Goal: Task Accomplishment & Management: Manage account settings

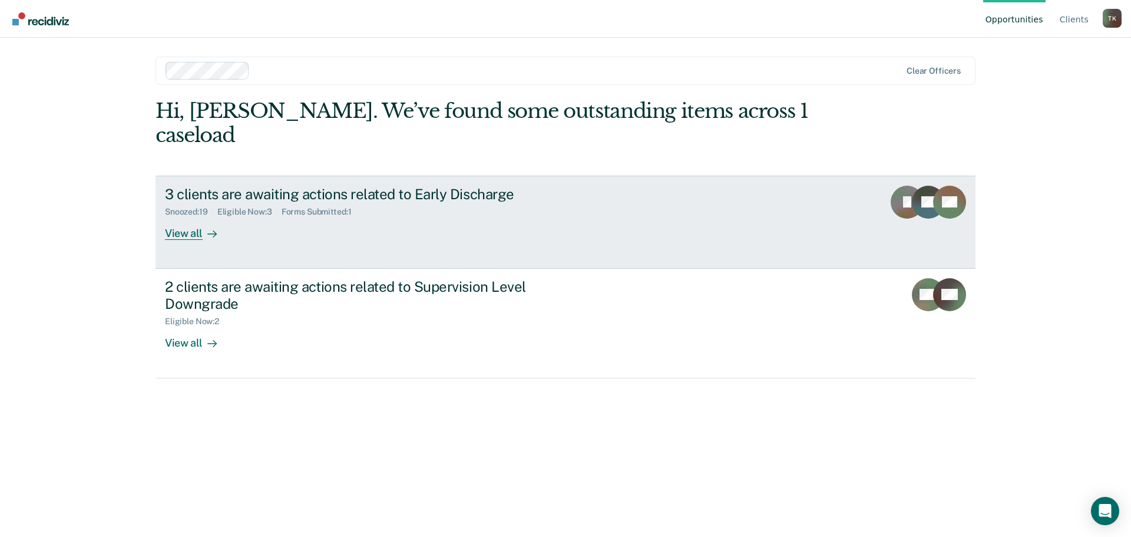
click at [187, 217] on div "View all" at bounding box center [198, 228] width 66 height 23
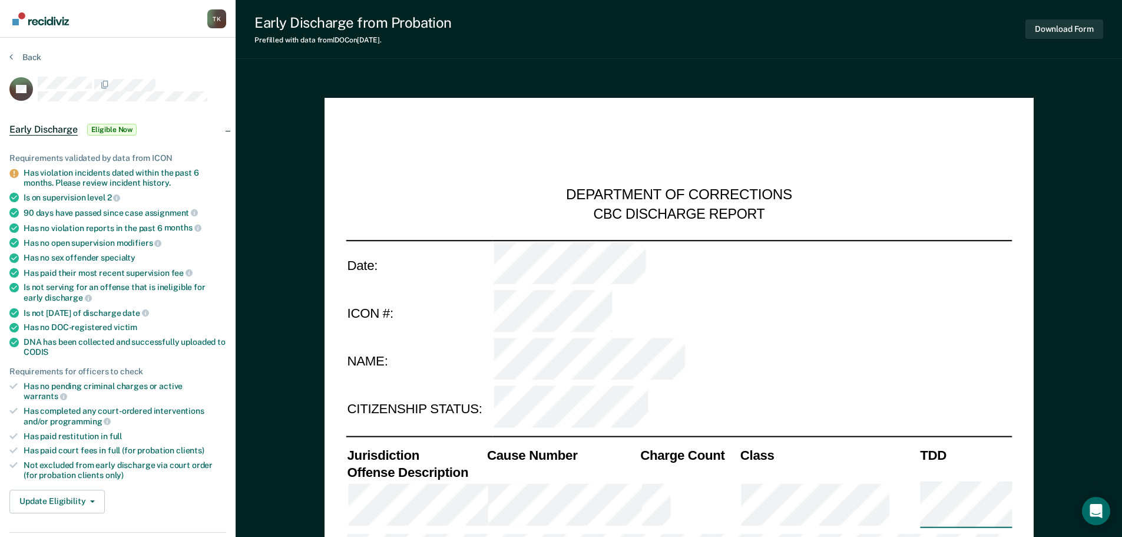
type textarea "x"
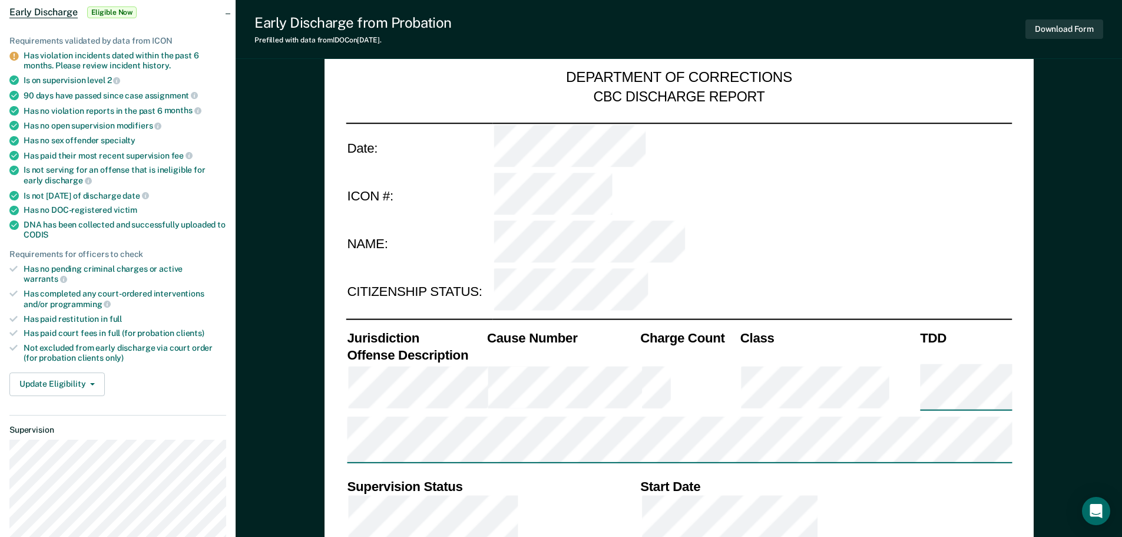
scroll to position [118, 0]
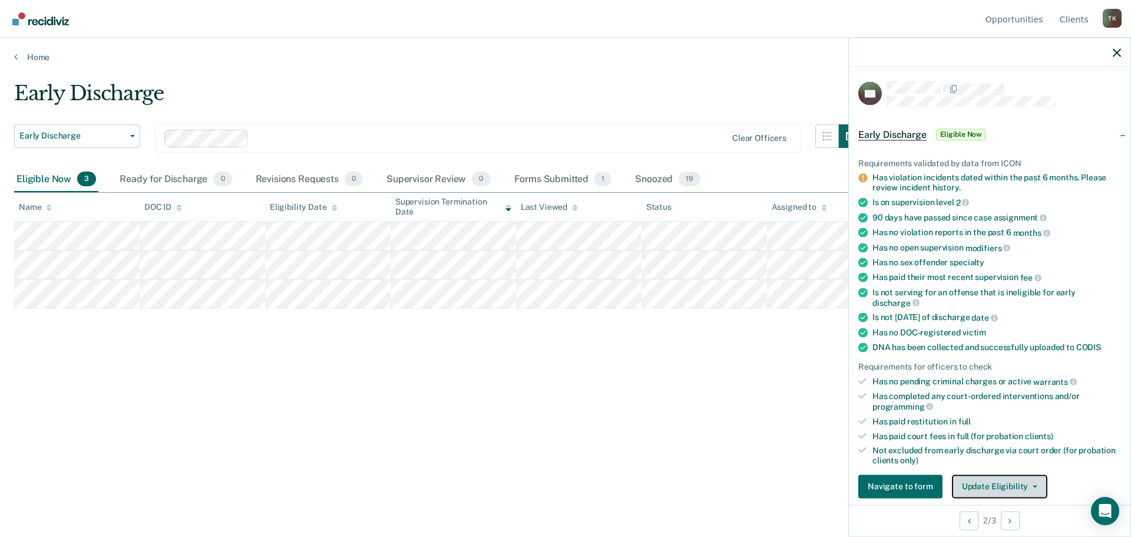
click at [1030, 486] on button "Update Eligibility" at bounding box center [999, 486] width 95 height 24
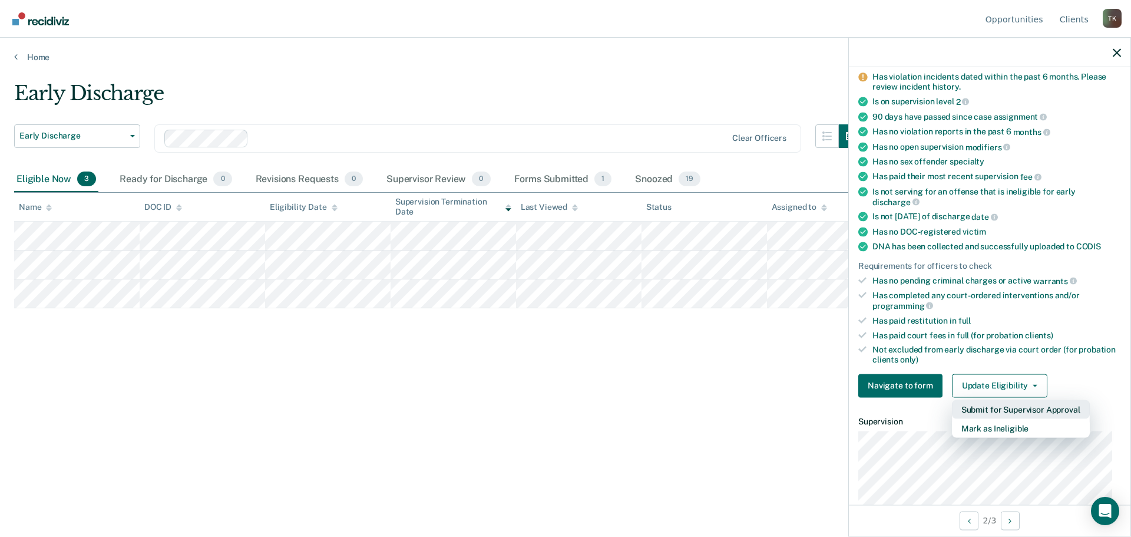
scroll to position [122, 0]
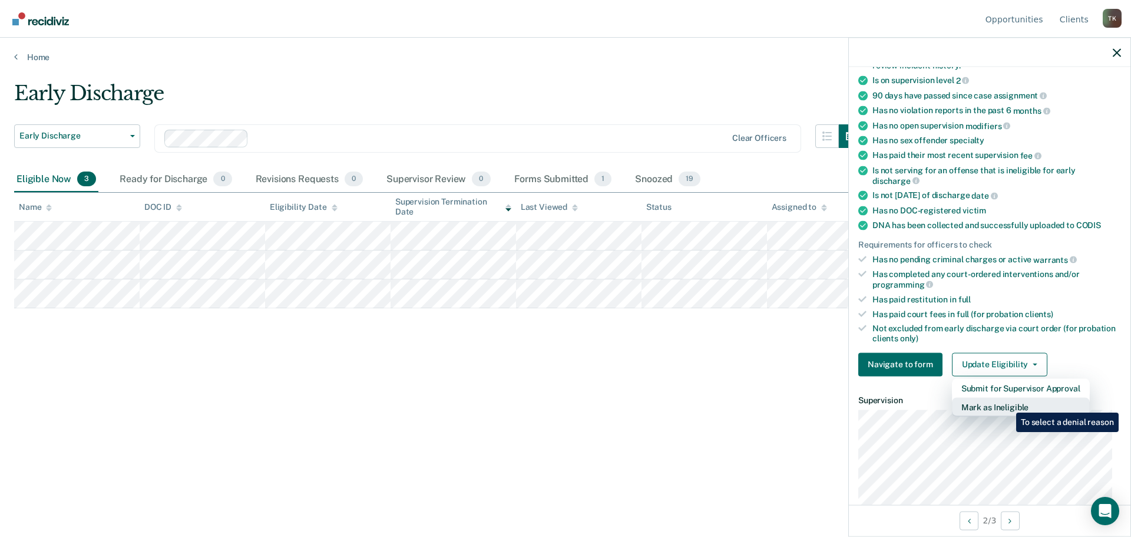
click at [1007, 403] on button "Mark as Ineligible" at bounding box center [1021, 406] width 138 height 19
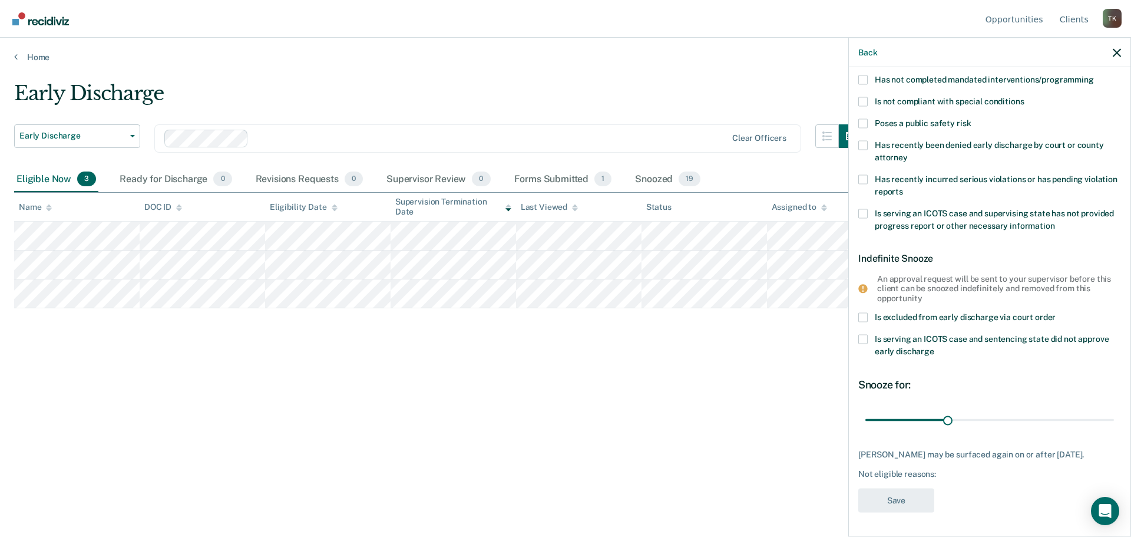
scroll to position [112, 0]
drag, startPoint x: 944, startPoint y: 419, endPoint x: 984, endPoint y: 423, distance: 39.6
type input "45"
click at [984, 423] on input "range" at bounding box center [989, 421] width 249 height 21
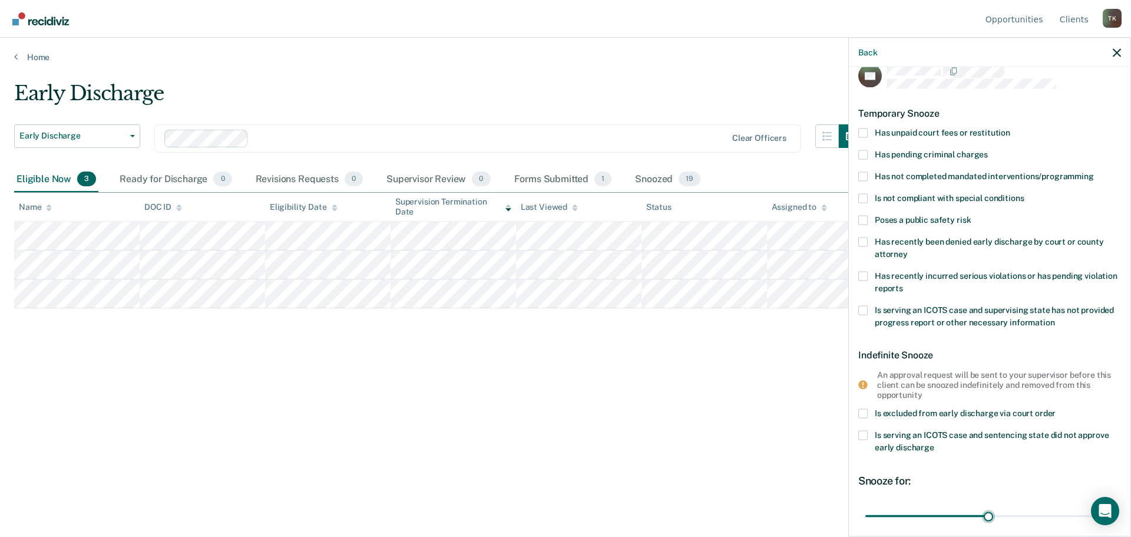
scroll to position [0, 0]
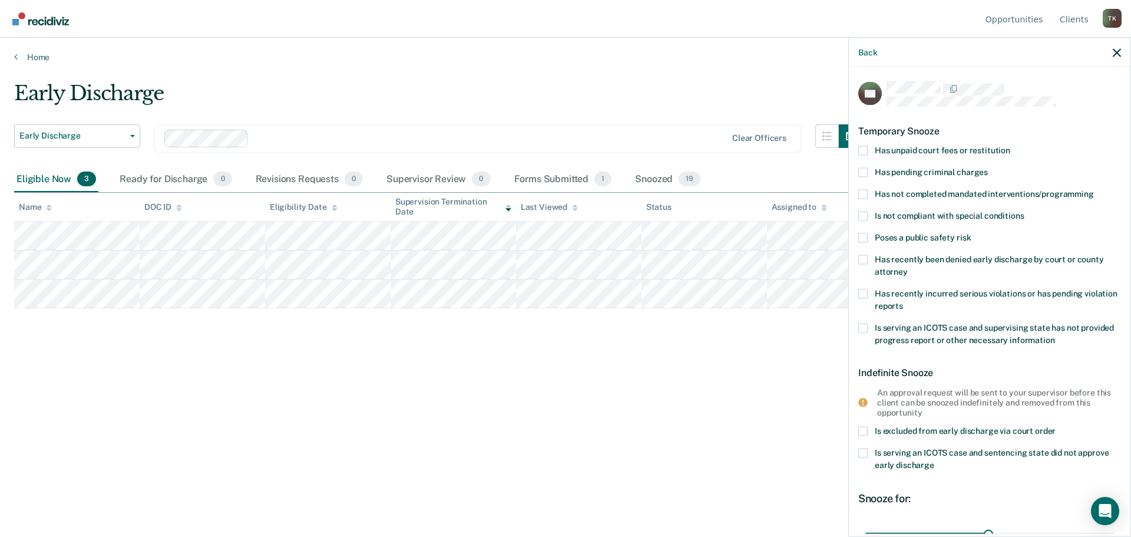
click at [862, 291] on span at bounding box center [862, 293] width 9 height 9
click at [903, 301] on input "Has recently incurred serious violations or has pending violation reports" at bounding box center [903, 301] width 0 height 0
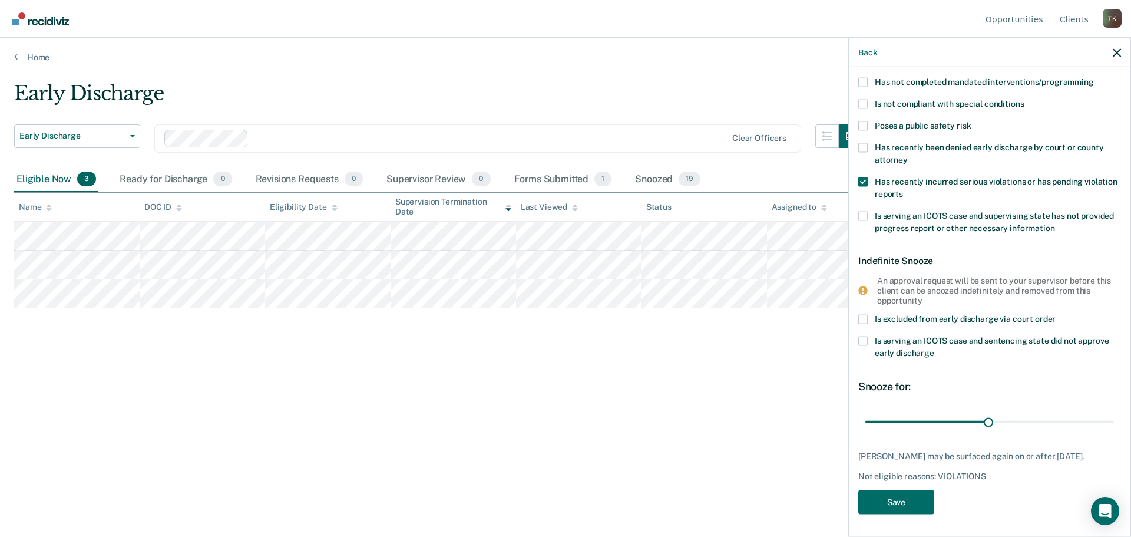
scroll to position [112, 0]
click at [901, 502] on button "Save" at bounding box center [896, 501] width 76 height 24
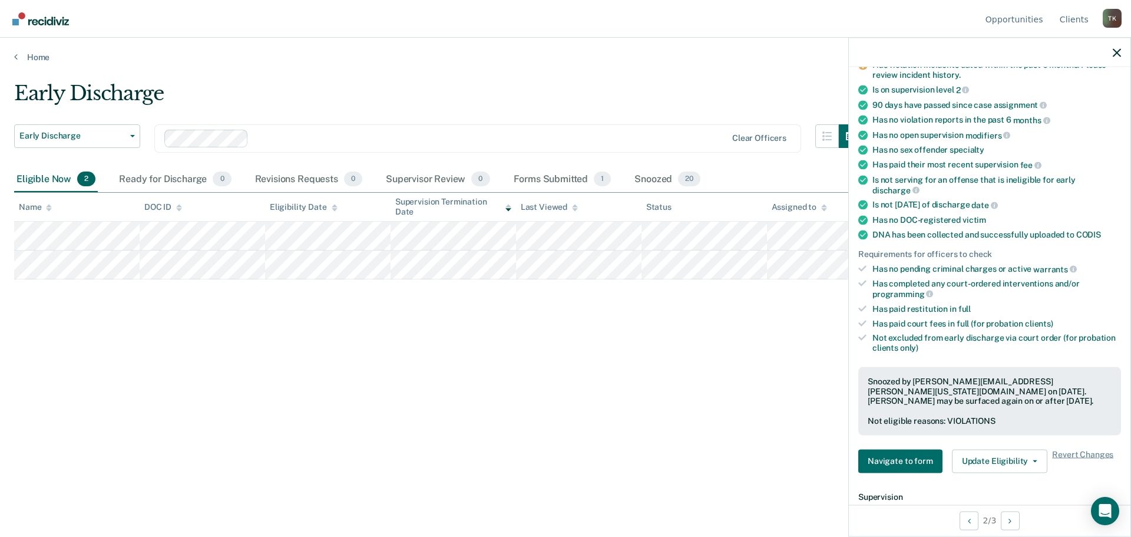
scroll to position [88, 0]
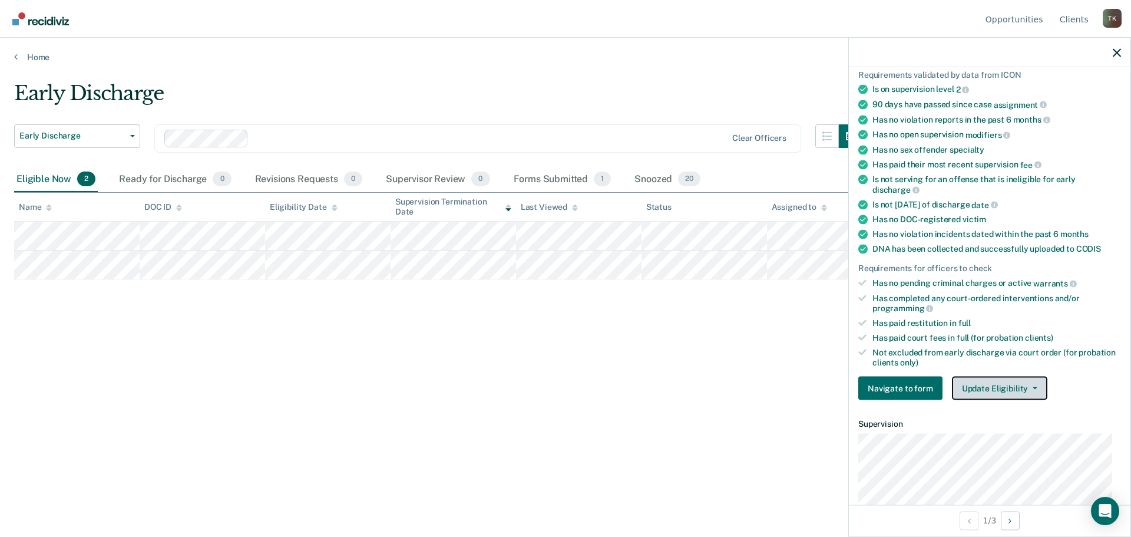
click at [1035, 384] on button "Update Eligibility" at bounding box center [999, 388] width 95 height 24
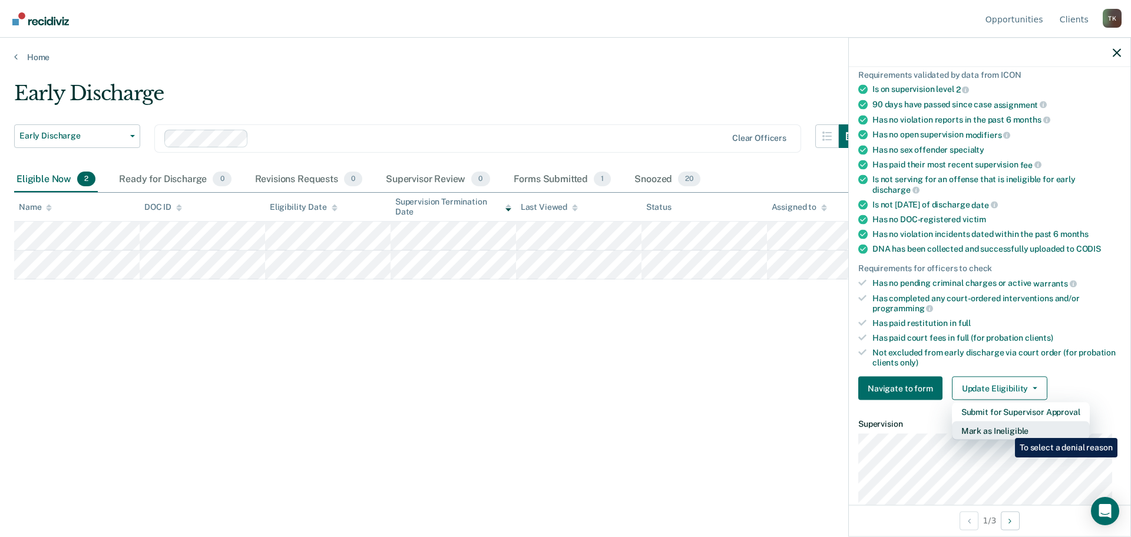
click at [1006, 429] on button "Mark as Ineligible" at bounding box center [1021, 430] width 138 height 19
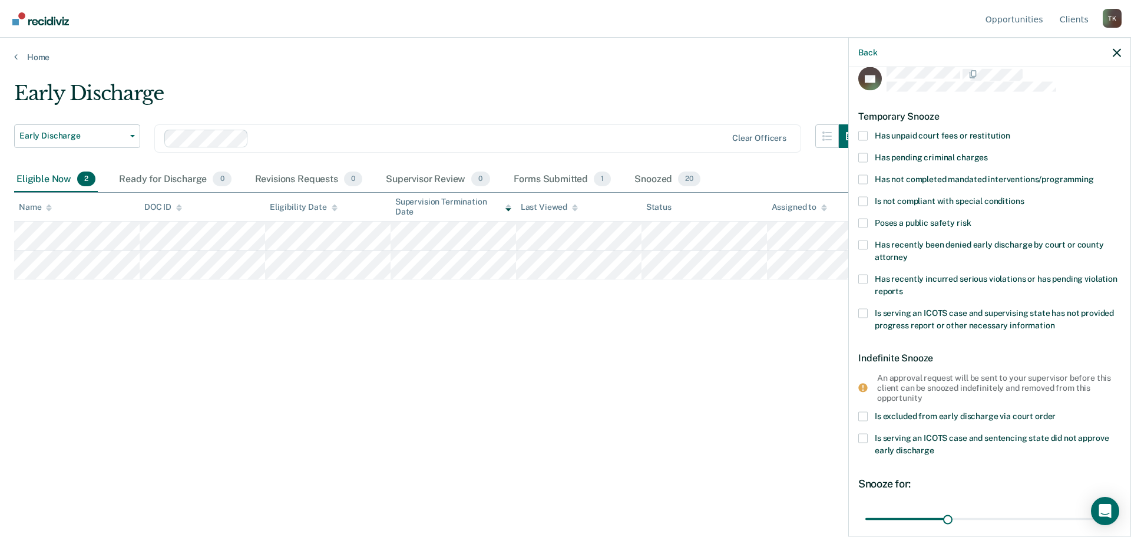
scroll to position [0, 0]
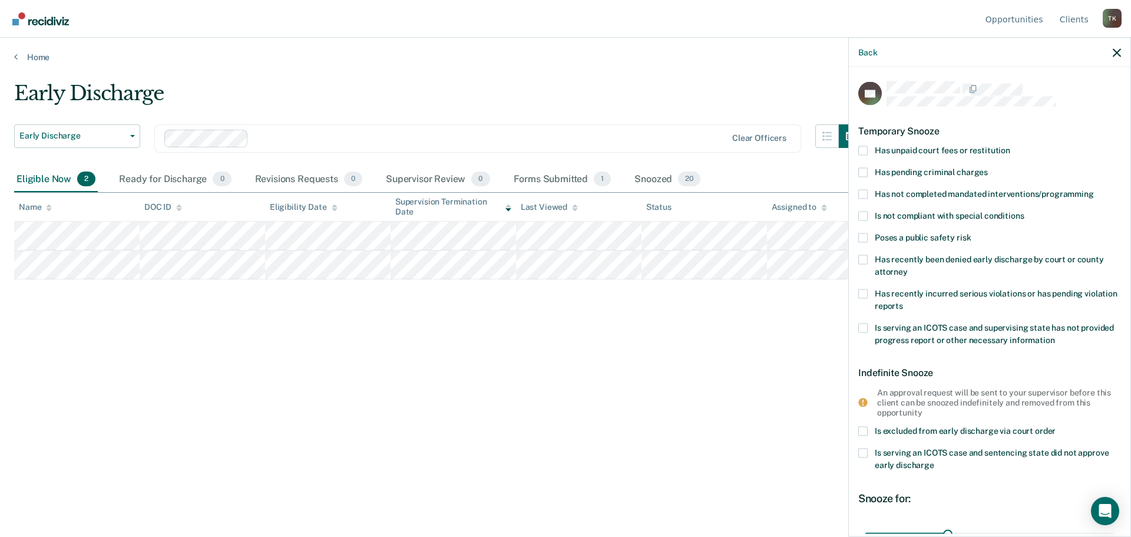
click at [864, 148] on span at bounding box center [862, 149] width 9 height 9
click at [1010, 145] on input "Has unpaid court fees or restitution" at bounding box center [1010, 145] width 0 height 0
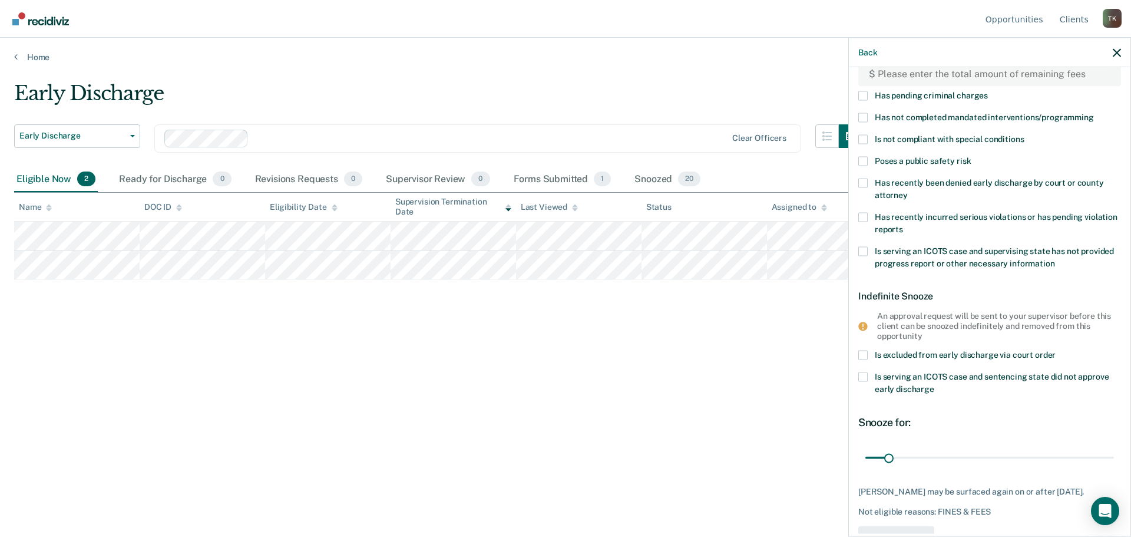
scroll to position [161, 0]
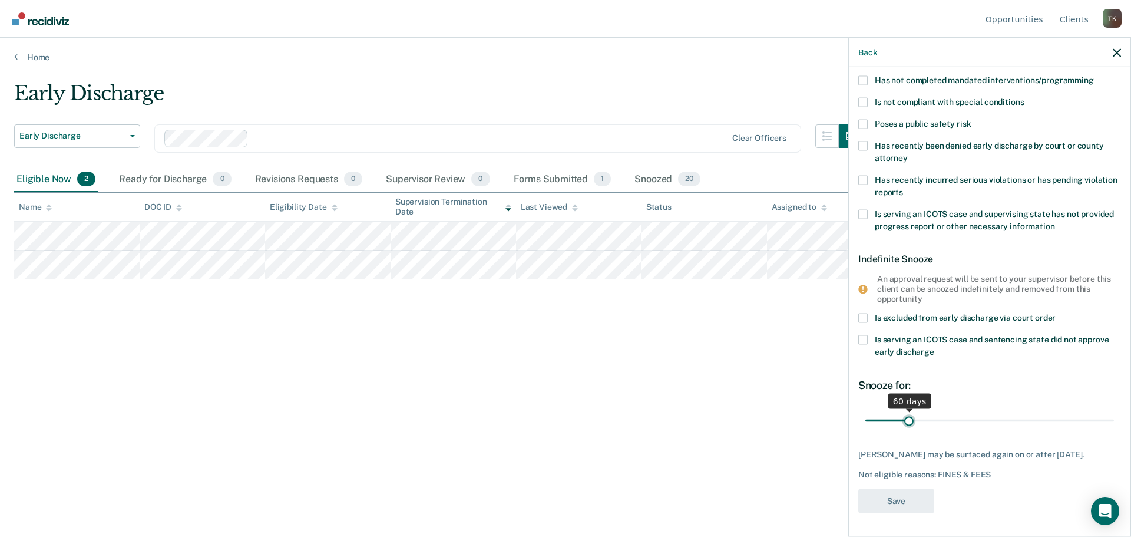
drag, startPoint x: 888, startPoint y: 408, endPoint x: 907, endPoint y: 411, distance: 19.6
type input "60"
click at [907, 411] on input "range" at bounding box center [989, 420] width 249 height 21
click at [970, 290] on div "An approval request will be sent to your supervisor before this client can be s…" at bounding box center [994, 288] width 234 height 29
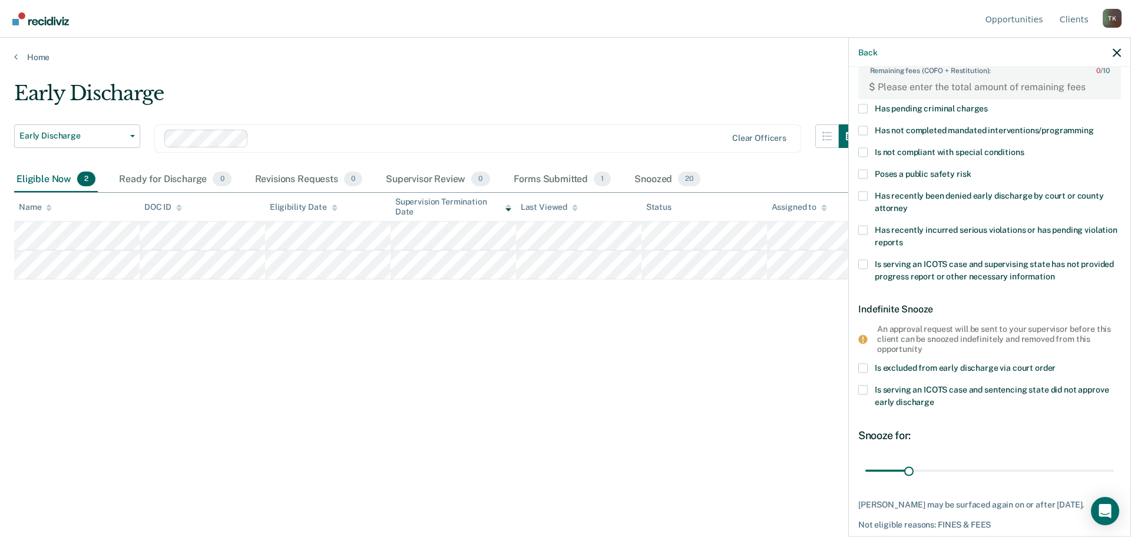
scroll to position [0, 0]
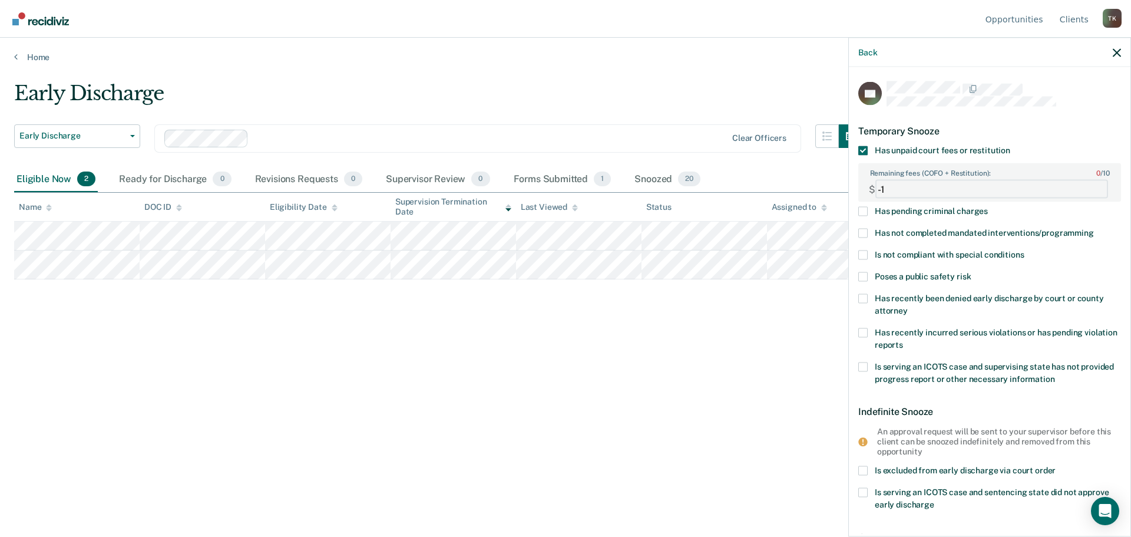
type FEESReasonInput "-1"
click at [1093, 190] on FEESReasonInput "-1" at bounding box center [991, 189] width 233 height 19
click at [881, 187] on FEESReasonInput "Remaining fees (COFO + Restitution): 0 / 10" at bounding box center [991, 189] width 233 height 19
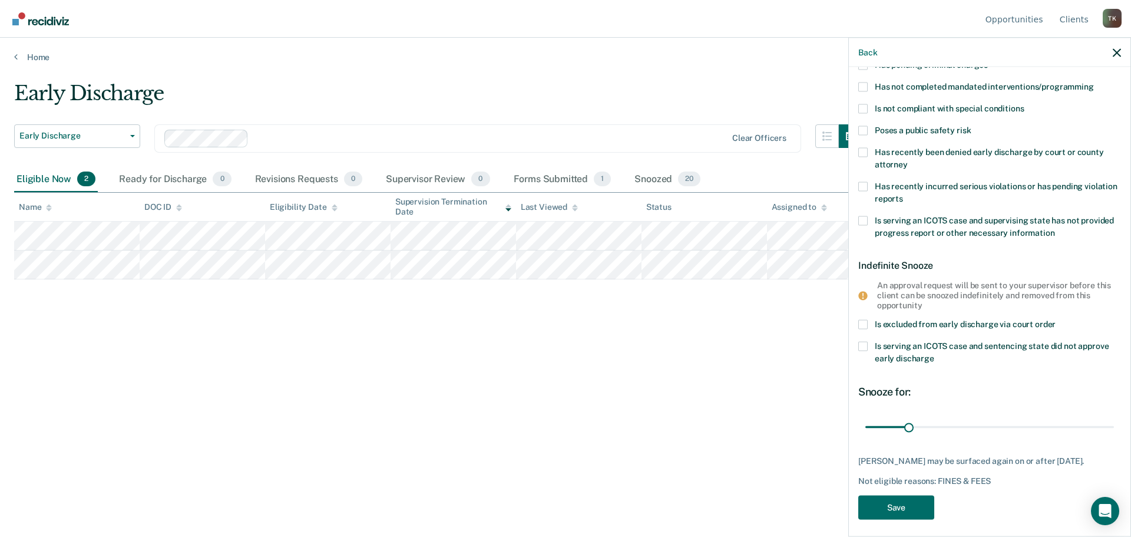
scroll to position [161, 0]
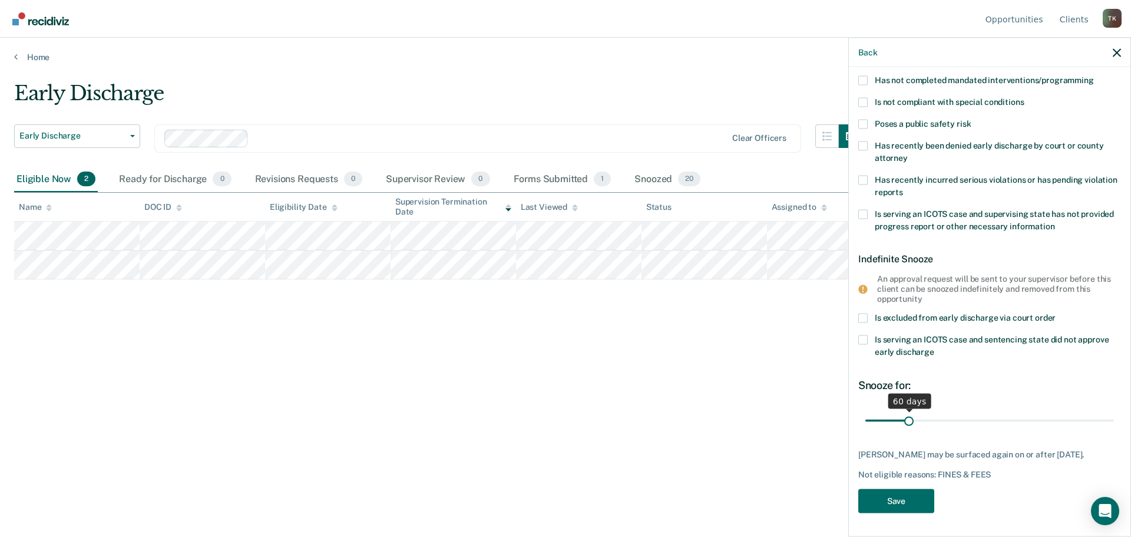
type FEESReasonInput "2428.75"
drag, startPoint x: 907, startPoint y: 409, endPoint x: 916, endPoint y: 409, distance: 9.4
type input "75"
click at [916, 410] on input "range" at bounding box center [989, 420] width 249 height 21
click at [908, 498] on button "Save" at bounding box center [896, 500] width 76 height 24
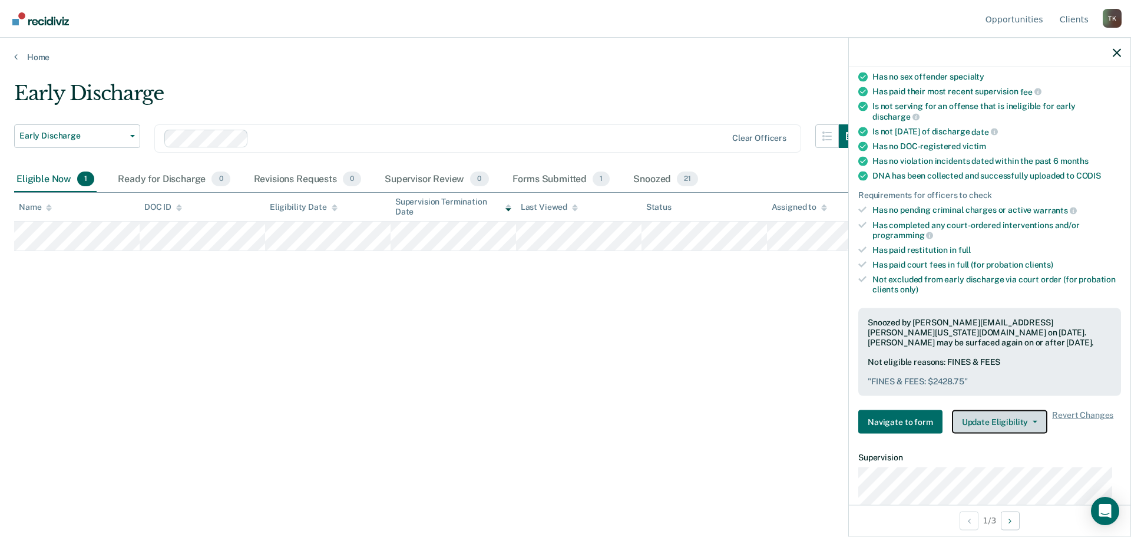
click at [1032, 418] on button "Update Eligibility" at bounding box center [999, 422] width 95 height 24
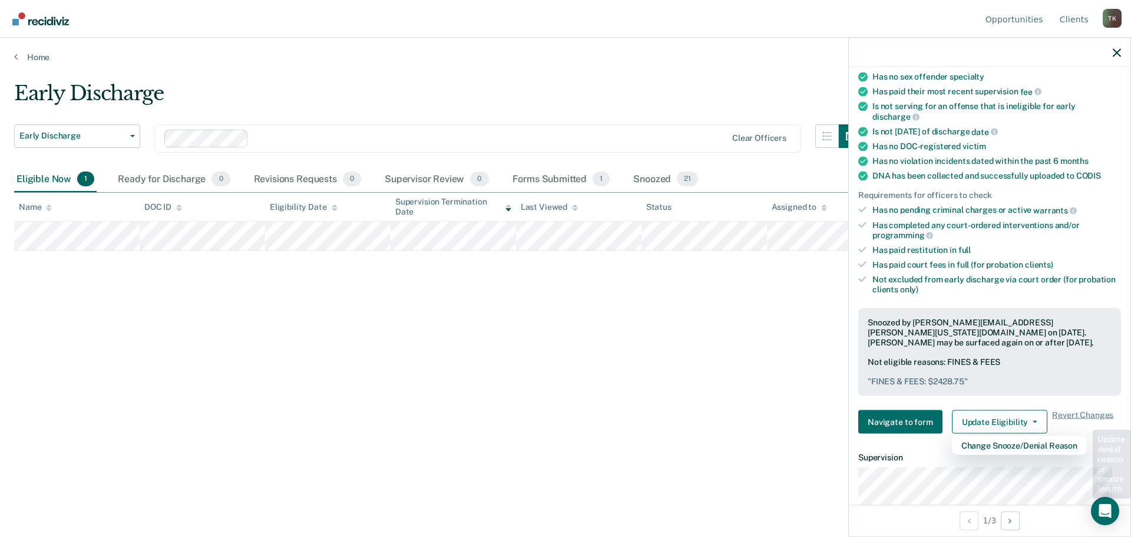
drag, startPoint x: 306, startPoint y: 340, endPoint x: 269, endPoint y: 322, distance: 41.4
click at [306, 340] on div "Early Discharge Early Discharge Early Discharge Supervision Level Downgrade Cle…" at bounding box center [565, 264] width 1103 height 367
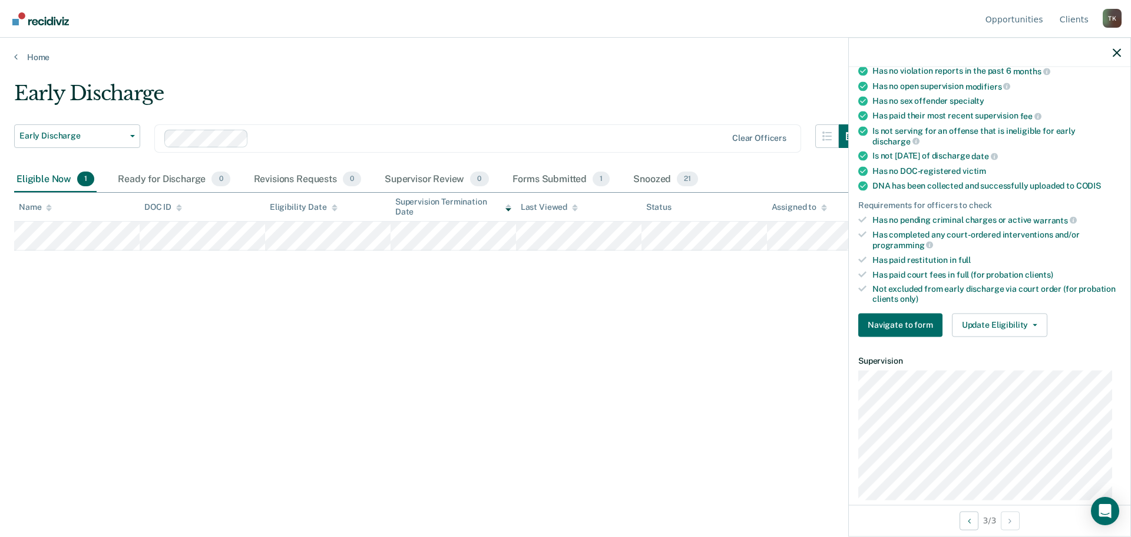
scroll to position [186, 0]
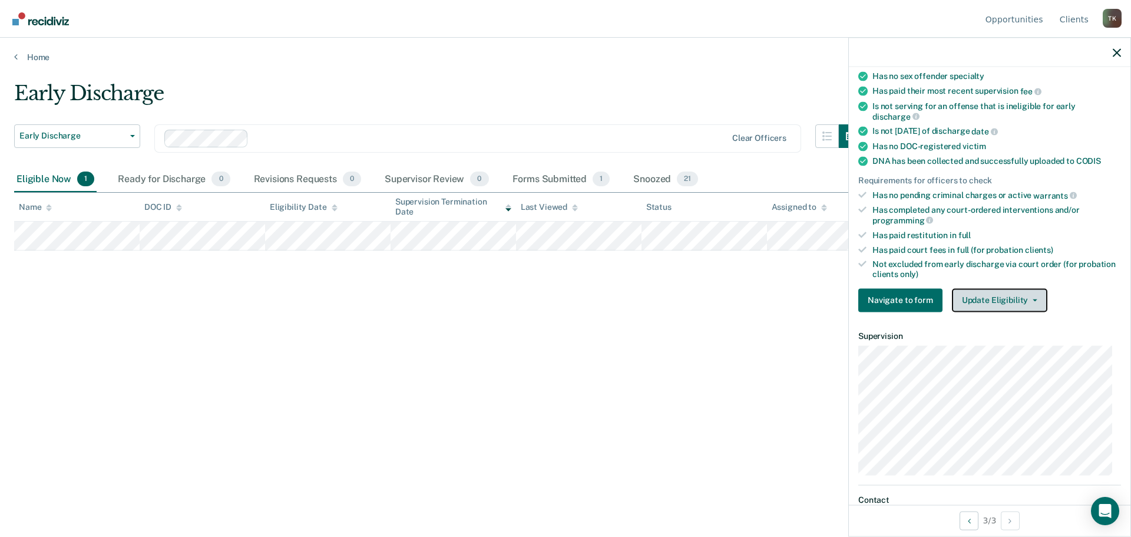
click at [1036, 294] on button "Update Eligibility" at bounding box center [999, 300] width 95 height 24
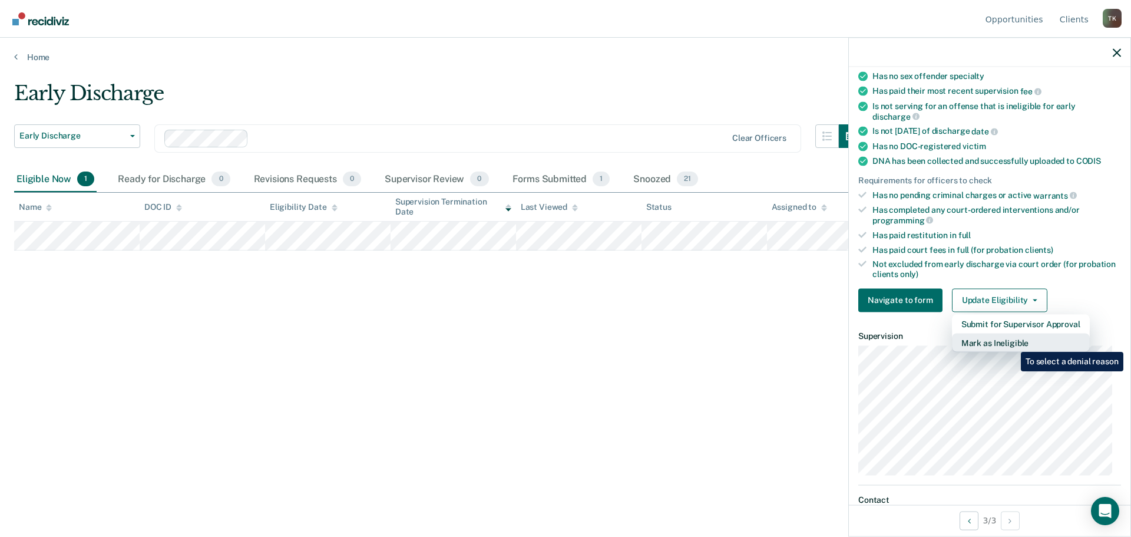
click at [1012, 343] on button "Mark as Ineligible" at bounding box center [1021, 342] width 138 height 19
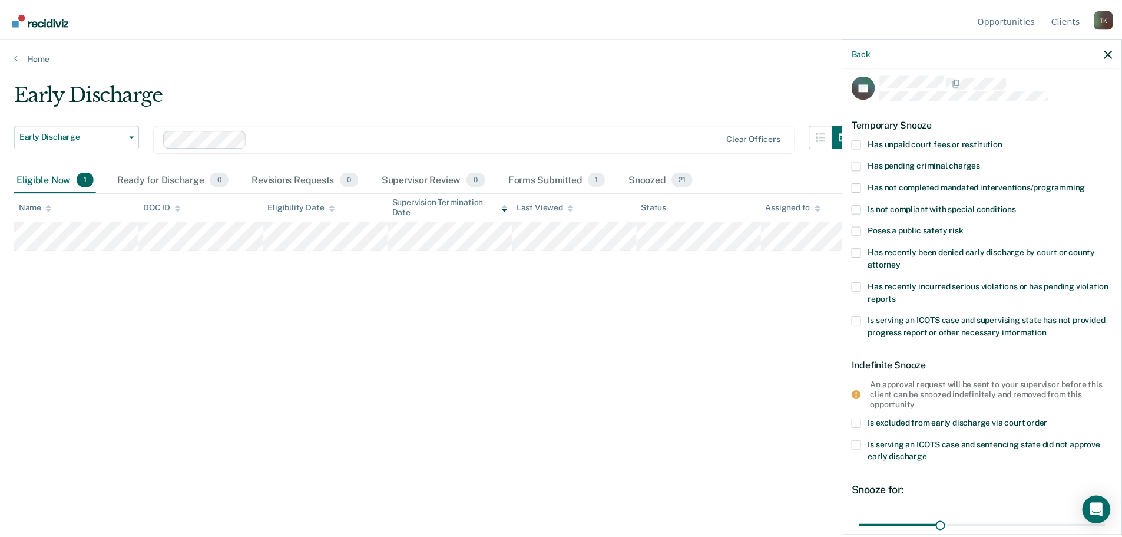
scroll to position [0, 0]
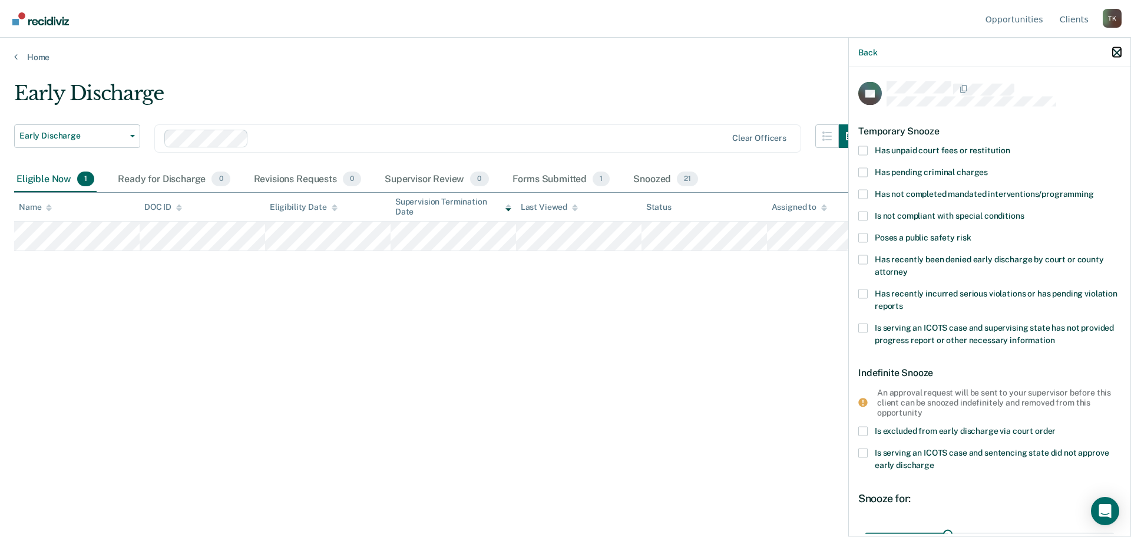
click at [1114, 51] on icon "button" at bounding box center [1117, 52] width 8 height 8
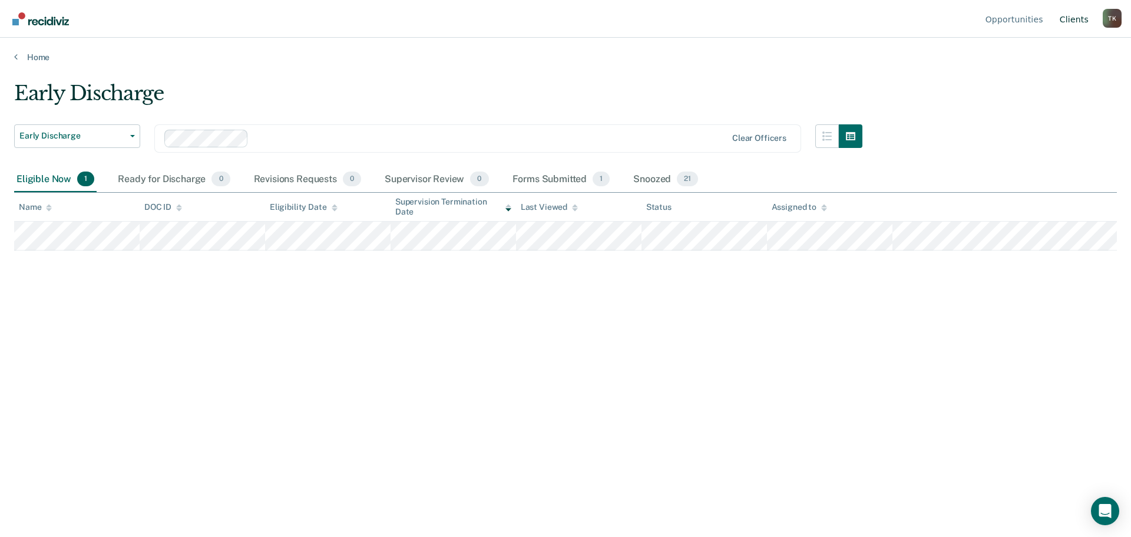
click at [1075, 20] on link "Client s" at bounding box center [1074, 19] width 34 height 38
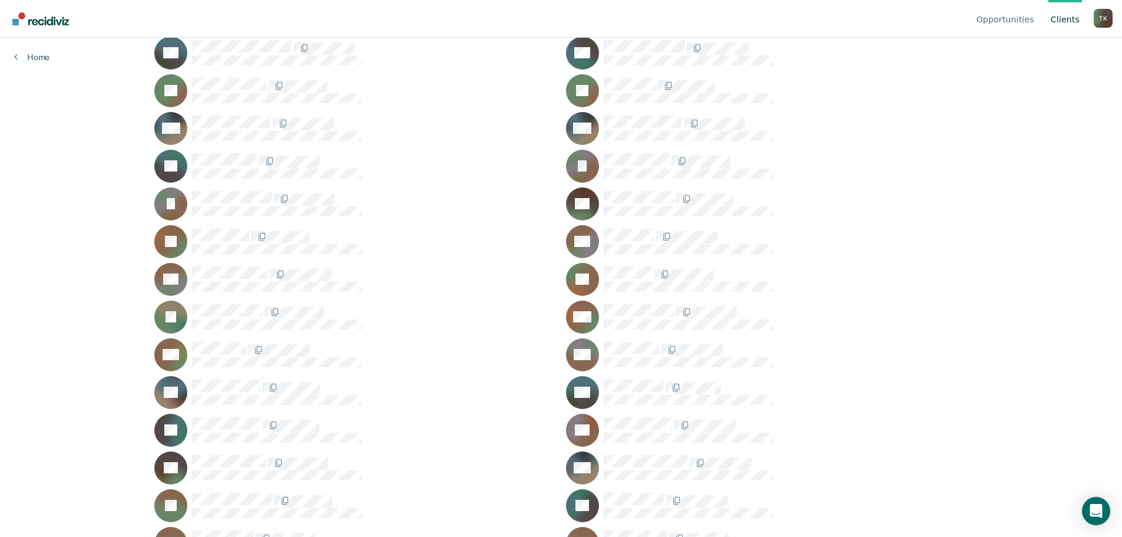
scroll to position [471, 0]
